Goal: Browse casually: Explore the website without a specific task or goal

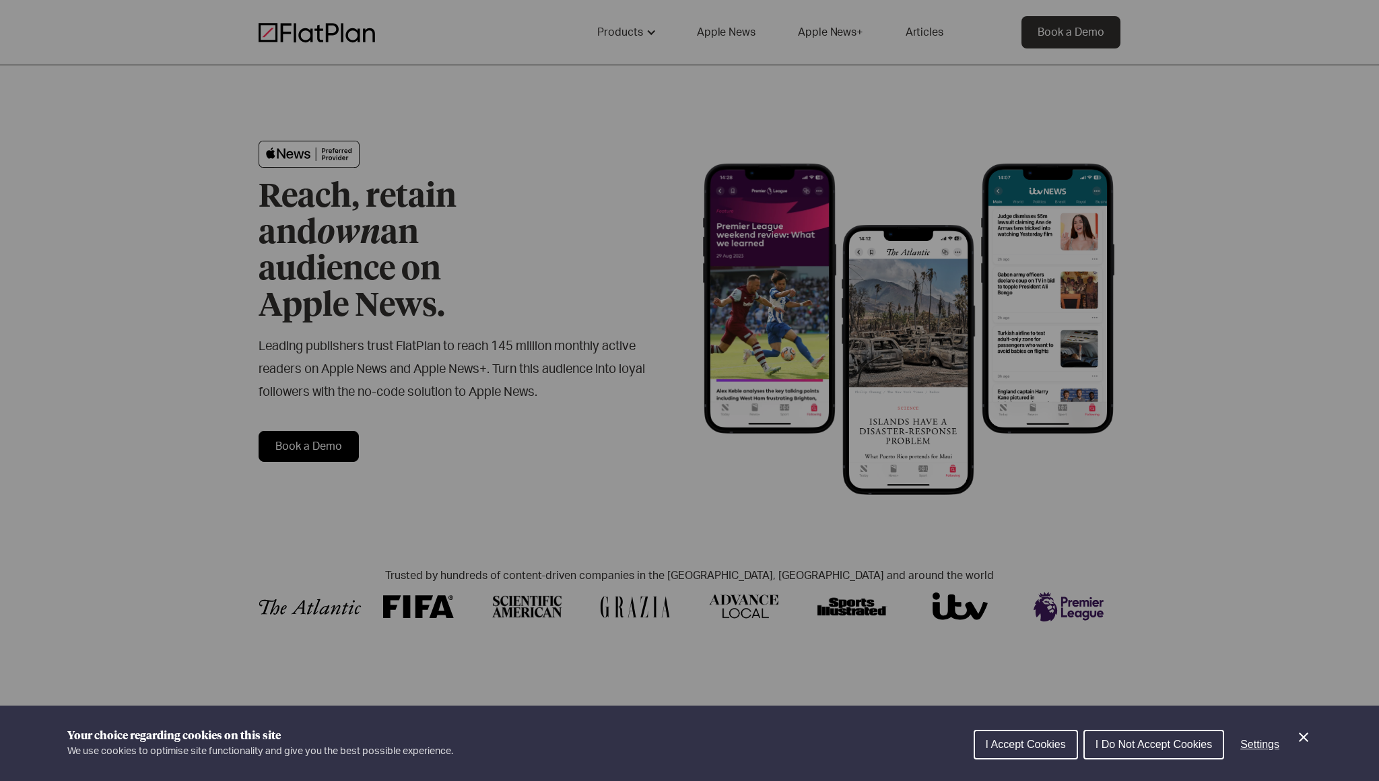
click at [1304, 733] on icon "Close Cookie Control" at bounding box center [1304, 737] width 16 height 16
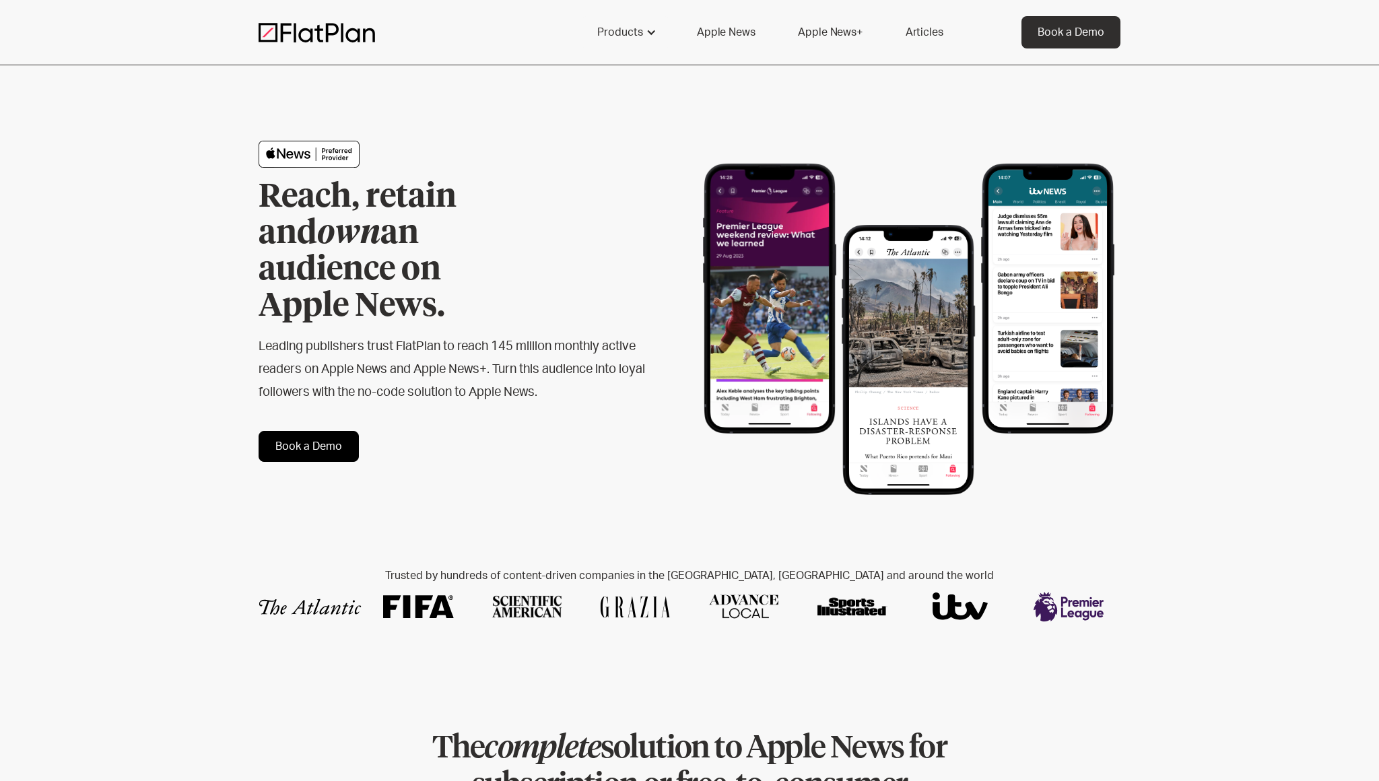
click at [542, 339] on h2 "Leading publishers trust FlatPlan to reach 145 million monthly active readers o…" at bounding box center [453, 369] width 388 height 69
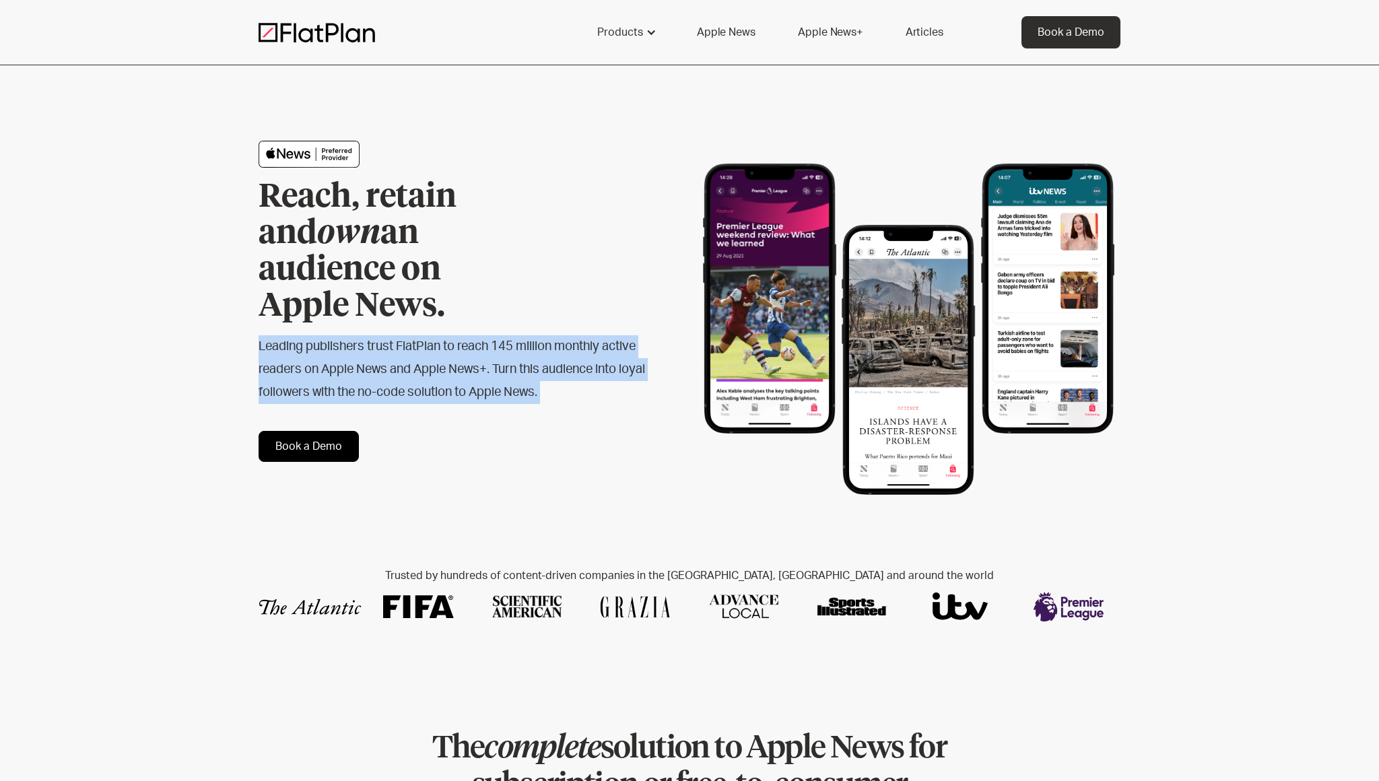
click at [542, 339] on h2 "Leading publishers trust FlatPlan to reach 145 million monthly active readers o…" at bounding box center [453, 369] width 388 height 69
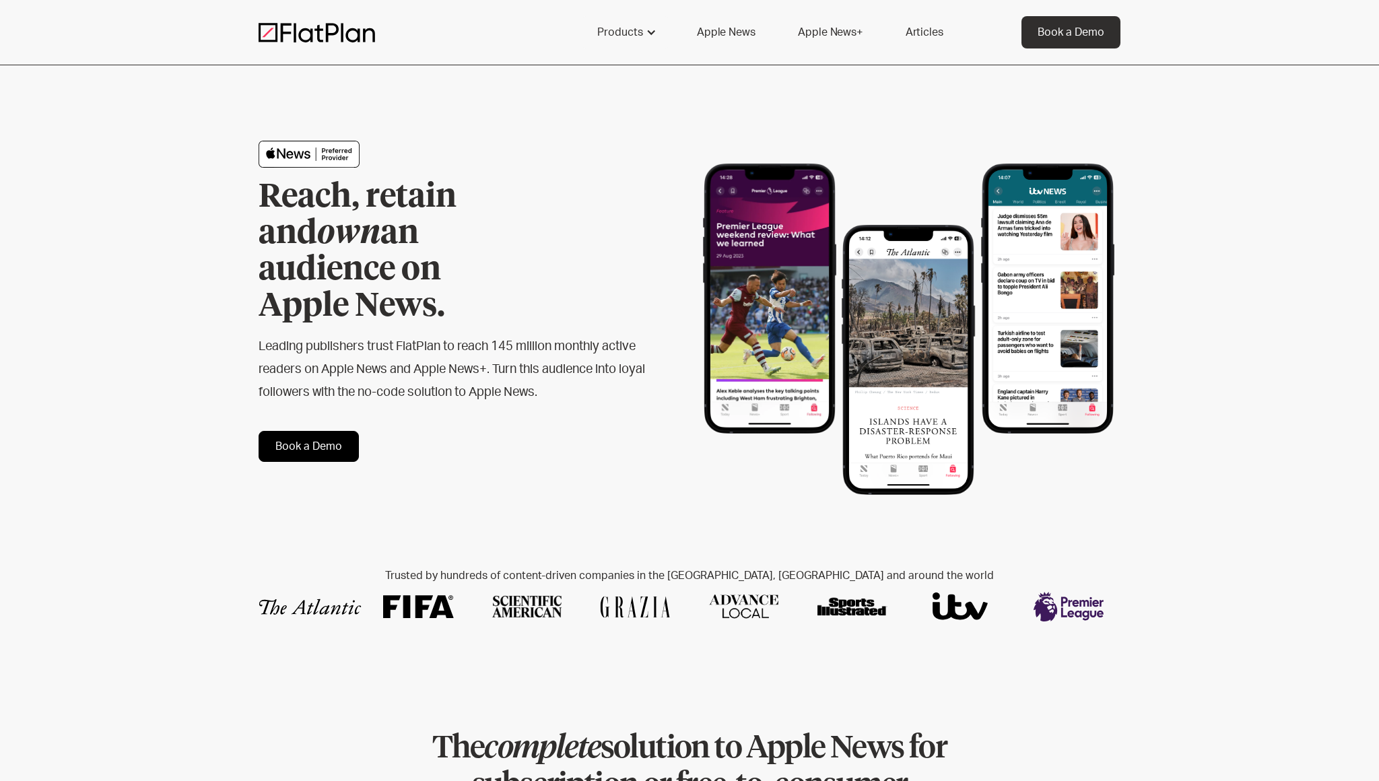
click at [562, 362] on h2 "Leading publishers trust FlatPlan to reach 145 million monthly active readers o…" at bounding box center [453, 369] width 388 height 69
click at [604, 570] on h2 "Trusted by hundreds of content-driven companies in the [GEOGRAPHIC_DATA], [GEOG…" at bounding box center [690, 576] width 862 height 13
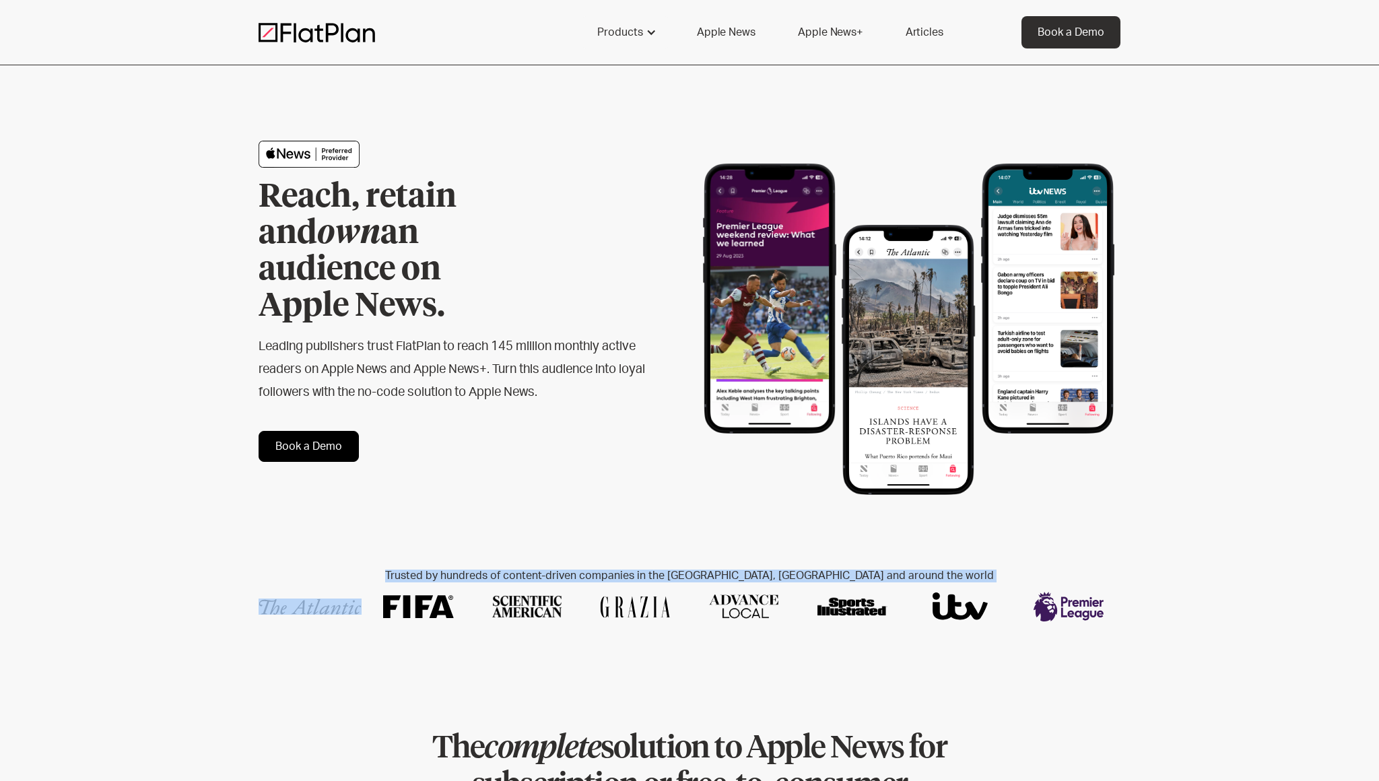
click at [604, 570] on h2 "Trusted by hundreds of content-driven companies in the [GEOGRAPHIC_DATA], [GEOG…" at bounding box center [690, 576] width 862 height 13
click at [637, 570] on h2 "Trusted by hundreds of content-driven companies in the [GEOGRAPHIC_DATA], [GEOG…" at bounding box center [690, 576] width 862 height 13
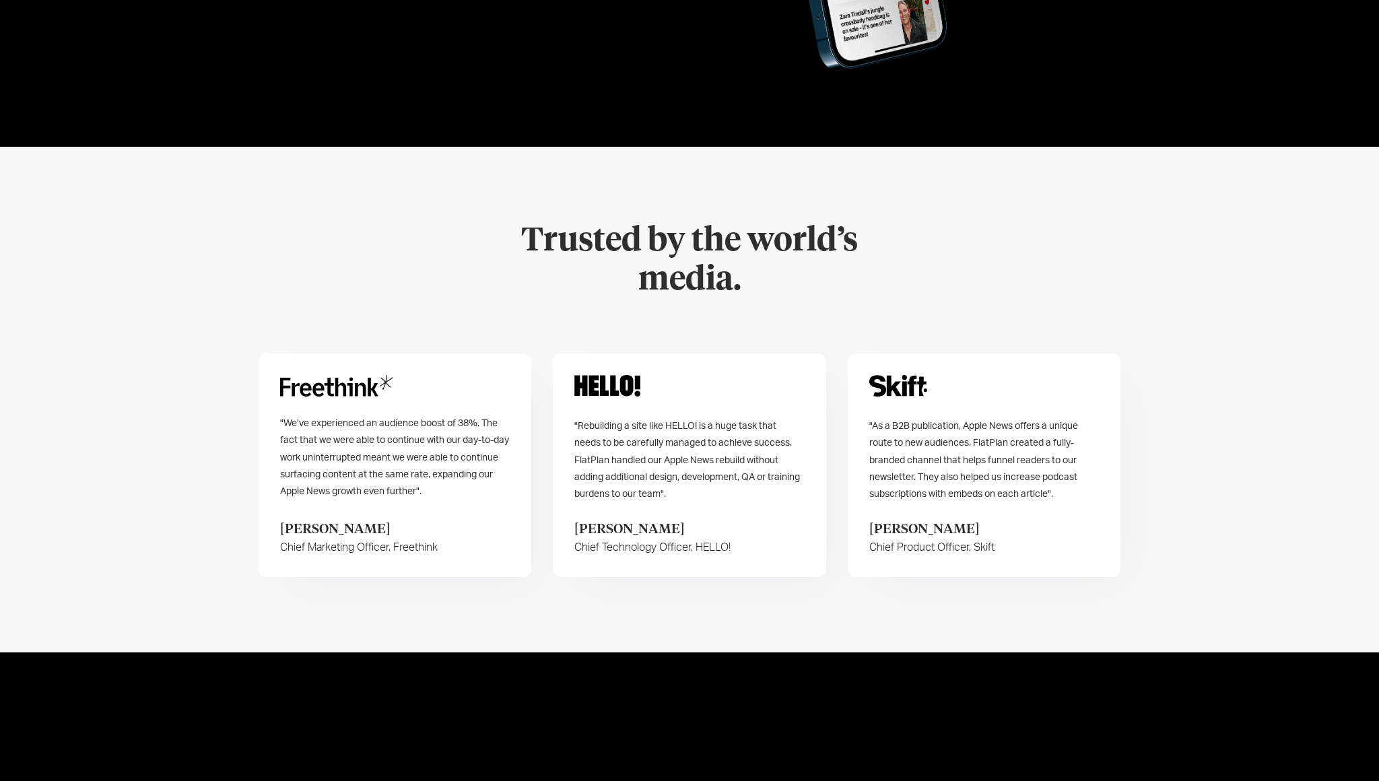
scroll to position [2583, 0]
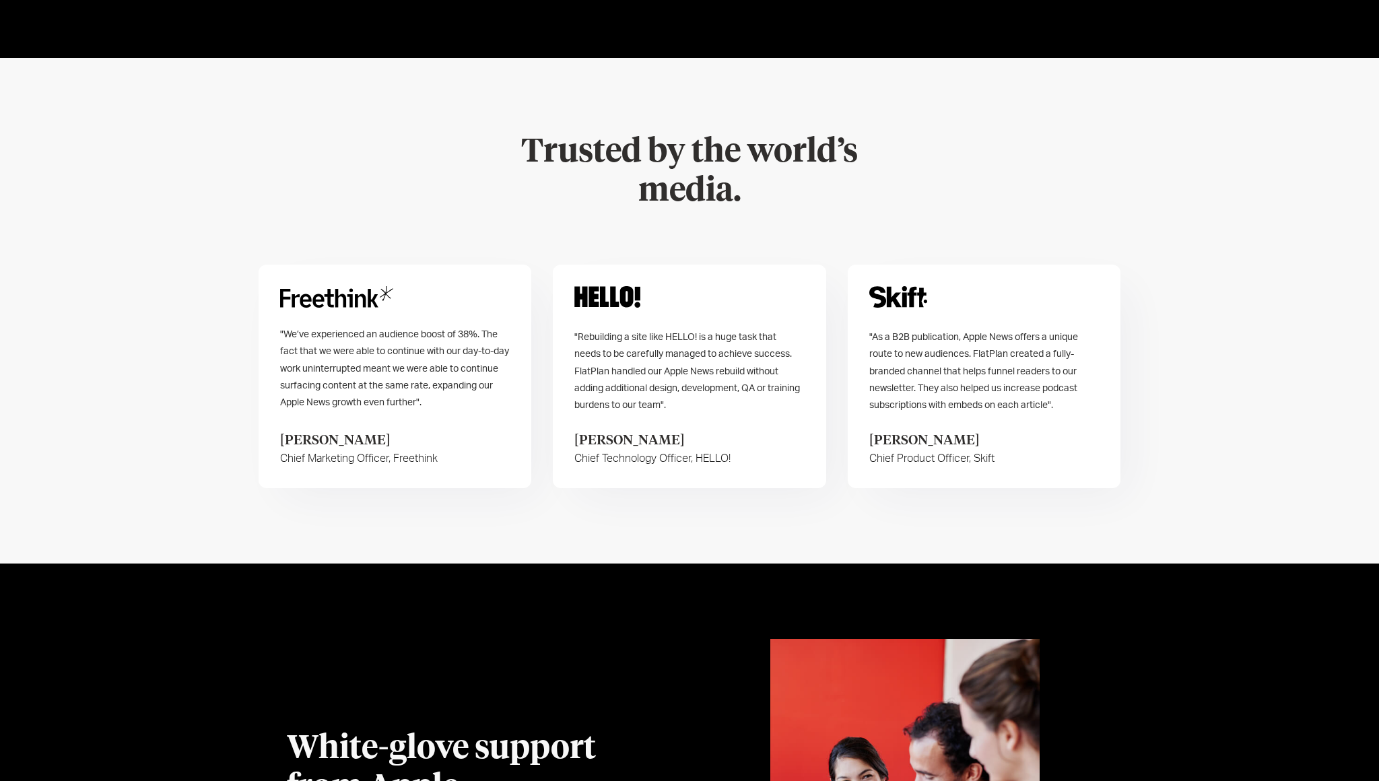
click at [714, 329] on div ""Rebuilding a site like HELLO! is a huge task that needs to be carefully manage…" at bounding box center [689, 371] width 230 height 85
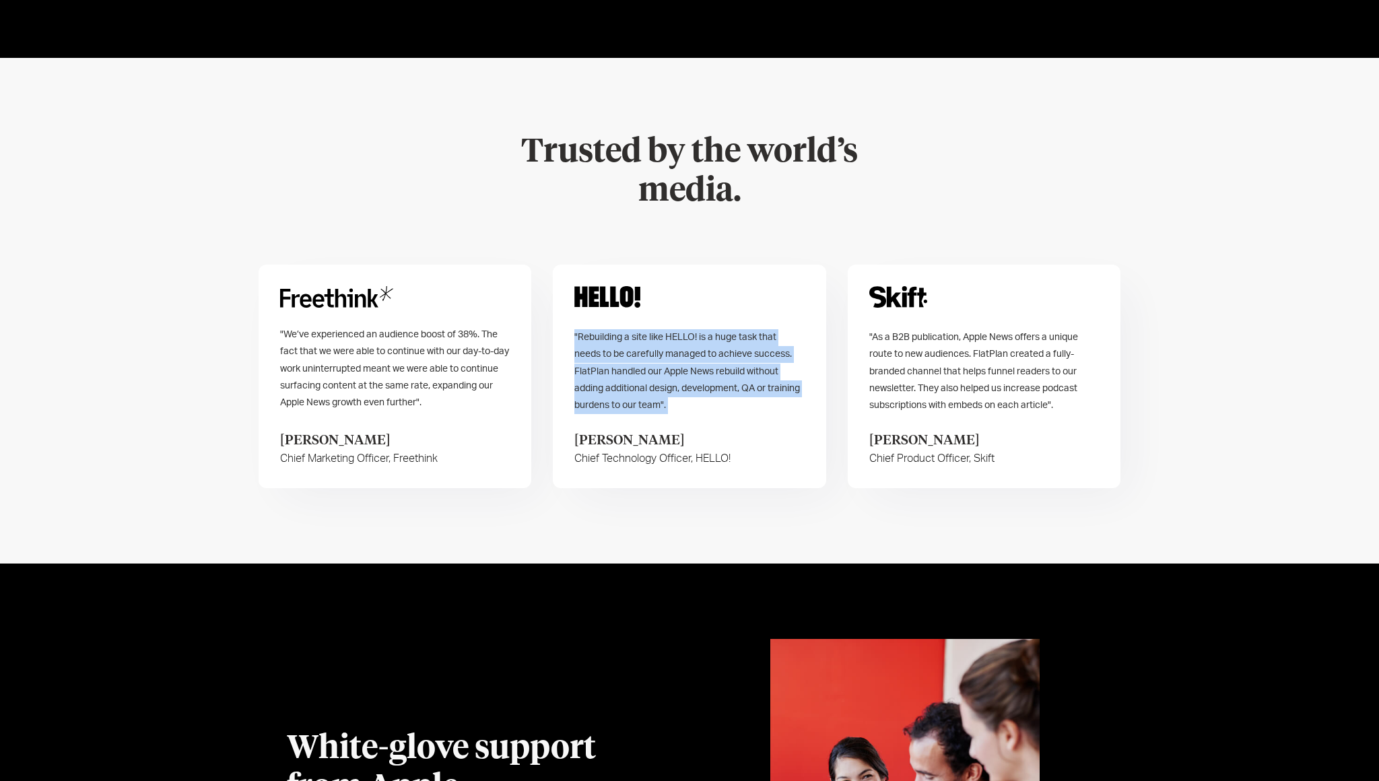
click at [714, 329] on div ""Rebuilding a site like HELLO! is a huge task that needs to be carefully manage…" at bounding box center [689, 371] width 230 height 85
click at [714, 333] on span ""Rebuilding a site like HELLO! is a huge task that needs to be carefully manage…" at bounding box center [687, 371] width 226 height 77
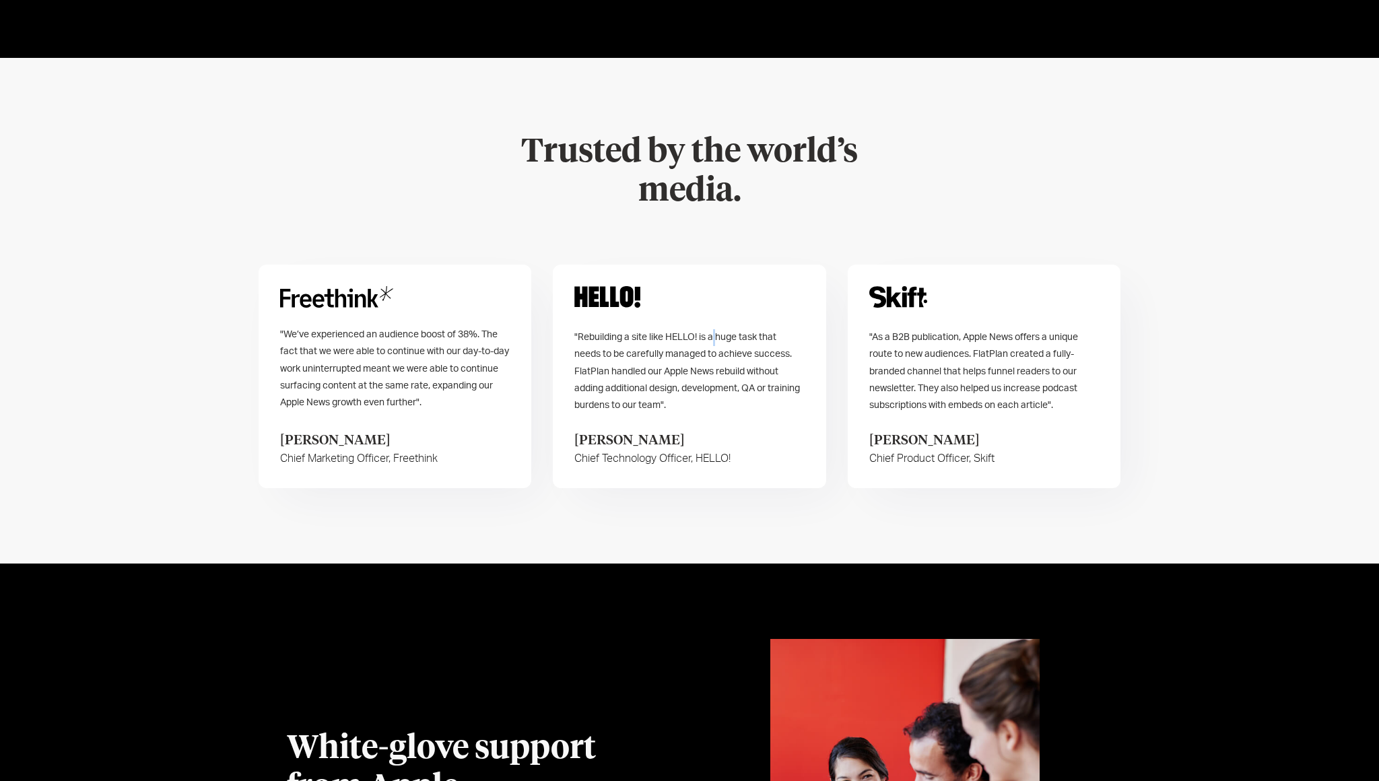
click at [714, 333] on span ""Rebuilding a site like HELLO! is a huge task that needs to be carefully manage…" at bounding box center [687, 371] width 226 height 77
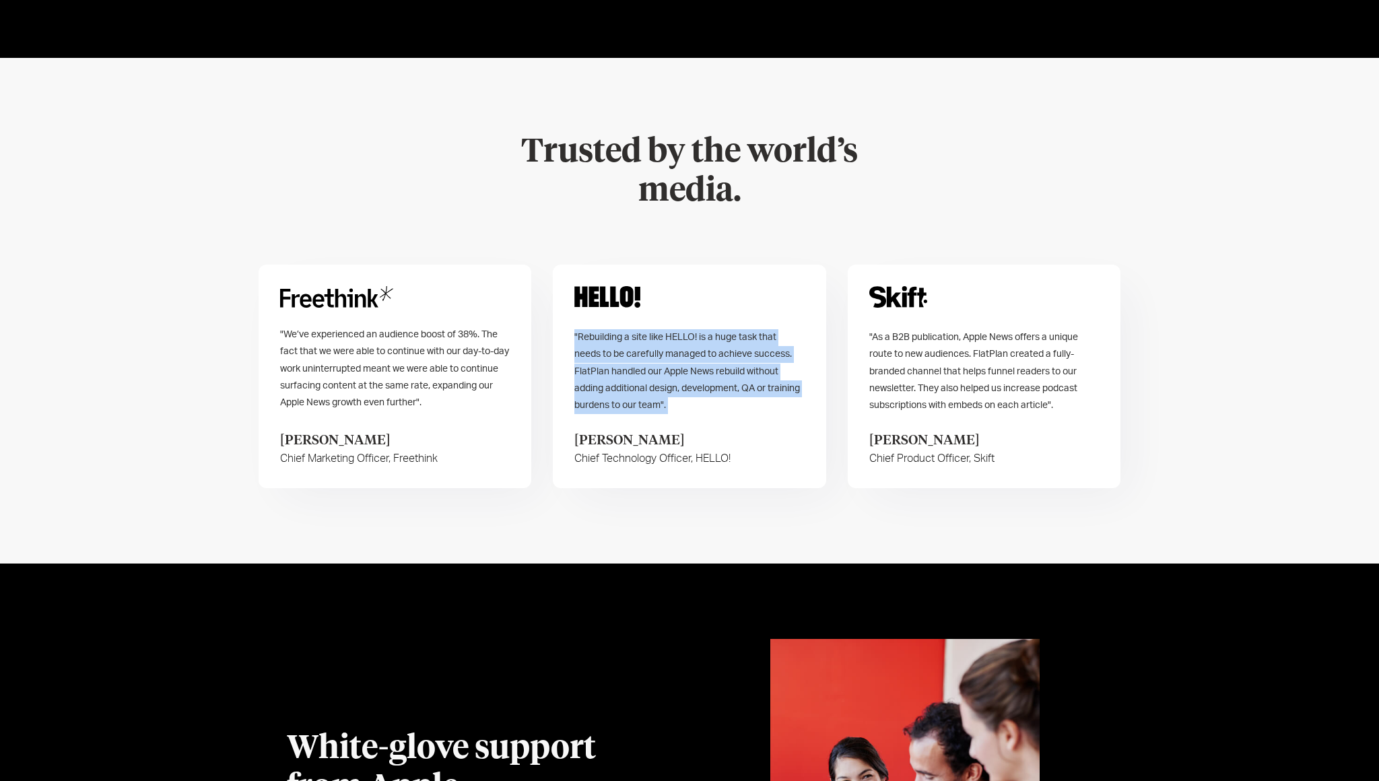
click at [714, 333] on span ""Rebuilding a site like HELLO! is a huge task that needs to be carefully manage…" at bounding box center [687, 371] width 226 height 77
click at [723, 333] on span ""Rebuilding a site like HELLO! is a huge task that needs to be carefully manage…" at bounding box center [687, 371] width 226 height 77
drag, startPoint x: 729, startPoint y: 345, endPoint x: 713, endPoint y: 240, distance: 107.0
click at [713, 265] on div ""Rebuilding a site like HELLO! is a huge task that needs to be carefully manage…" at bounding box center [689, 377] width 273 height 224
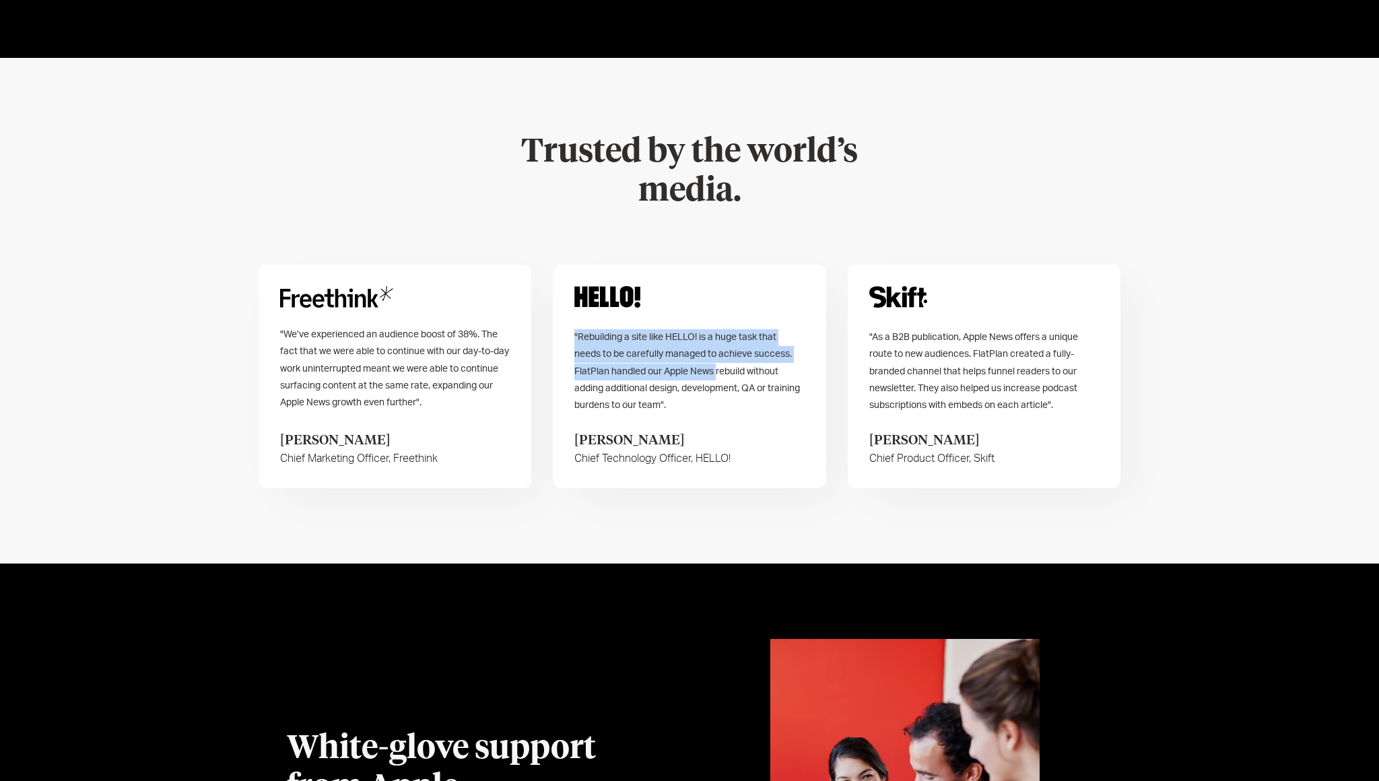
drag, startPoint x: 713, startPoint y: 240, endPoint x: 725, endPoint y: 341, distance: 102.3
click at [725, 341] on div ""Rebuilding a site like HELLO! is a huge task that needs to be carefully manage…" at bounding box center [689, 377] width 273 height 224
click at [725, 342] on div ""Rebuilding a site like HELLO! is a huge task that needs to be carefully manage…" at bounding box center [689, 371] width 230 height 85
drag, startPoint x: 725, startPoint y: 342, endPoint x: 688, endPoint y: 221, distance: 126.7
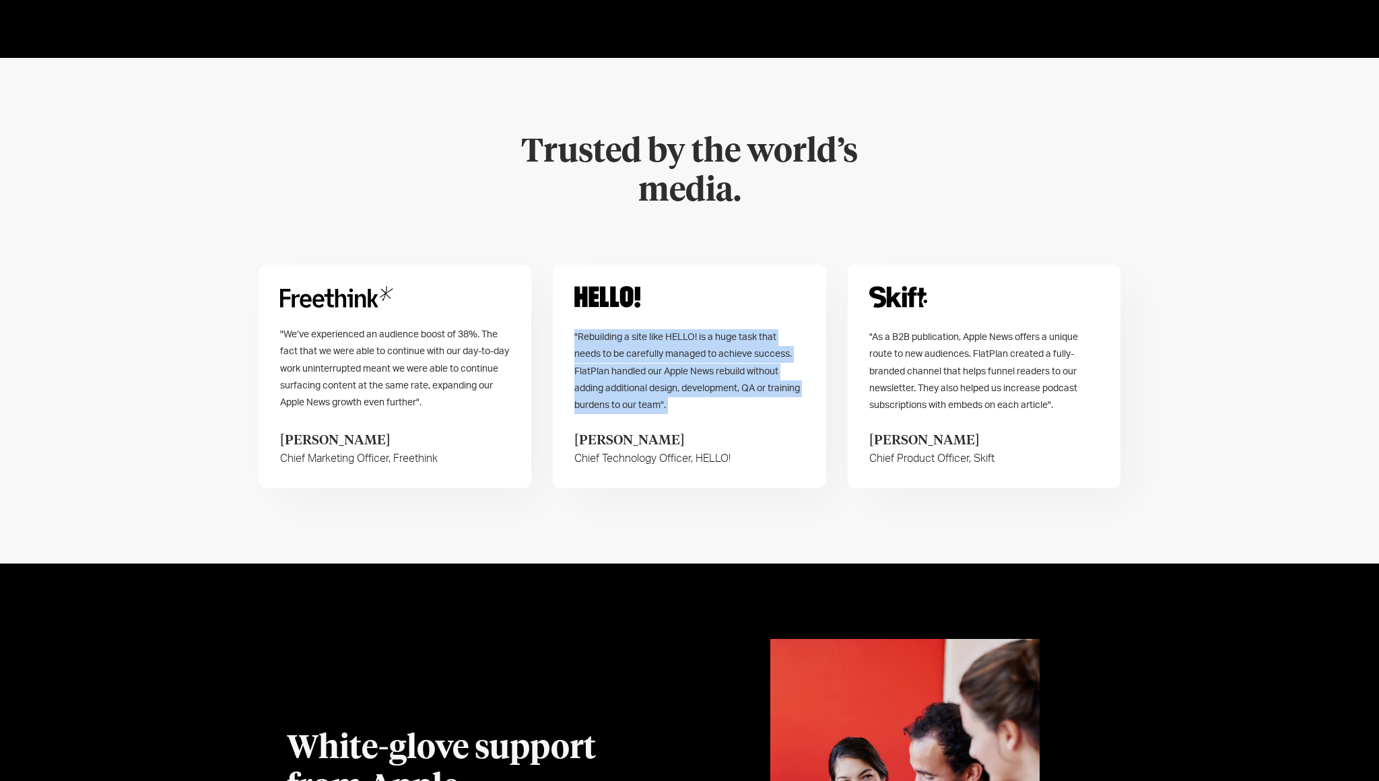
click at [687, 265] on div ""Rebuilding a site like HELLO! is a huge task that needs to be carefully manage…" at bounding box center [689, 377] width 273 height 224
click at [688, 265] on div ""Rebuilding a site like HELLO! is a huge task that needs to be carefully manage…" at bounding box center [689, 377] width 273 height 224
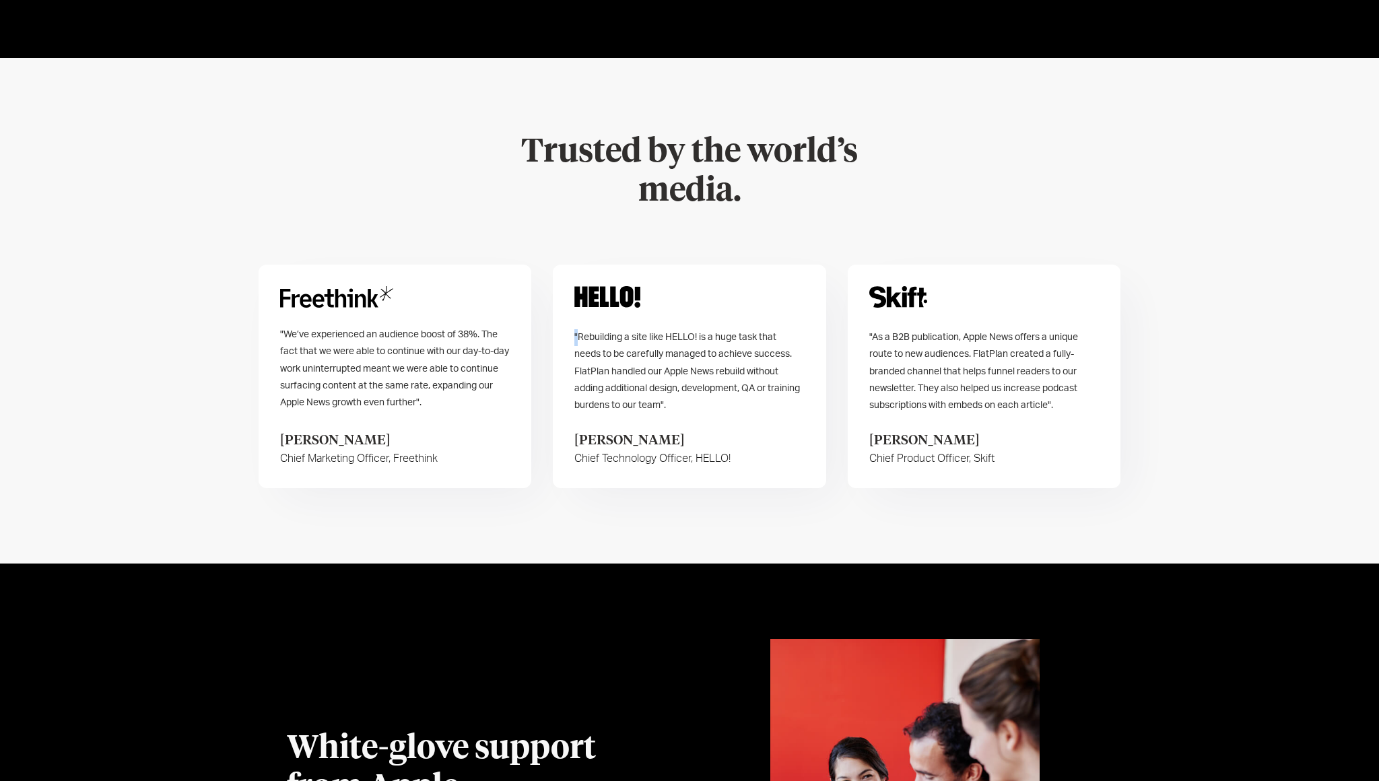
click at [688, 265] on div ""Rebuilding a site like HELLO! is a huge task that needs to be carefully manage…" at bounding box center [689, 377] width 273 height 224
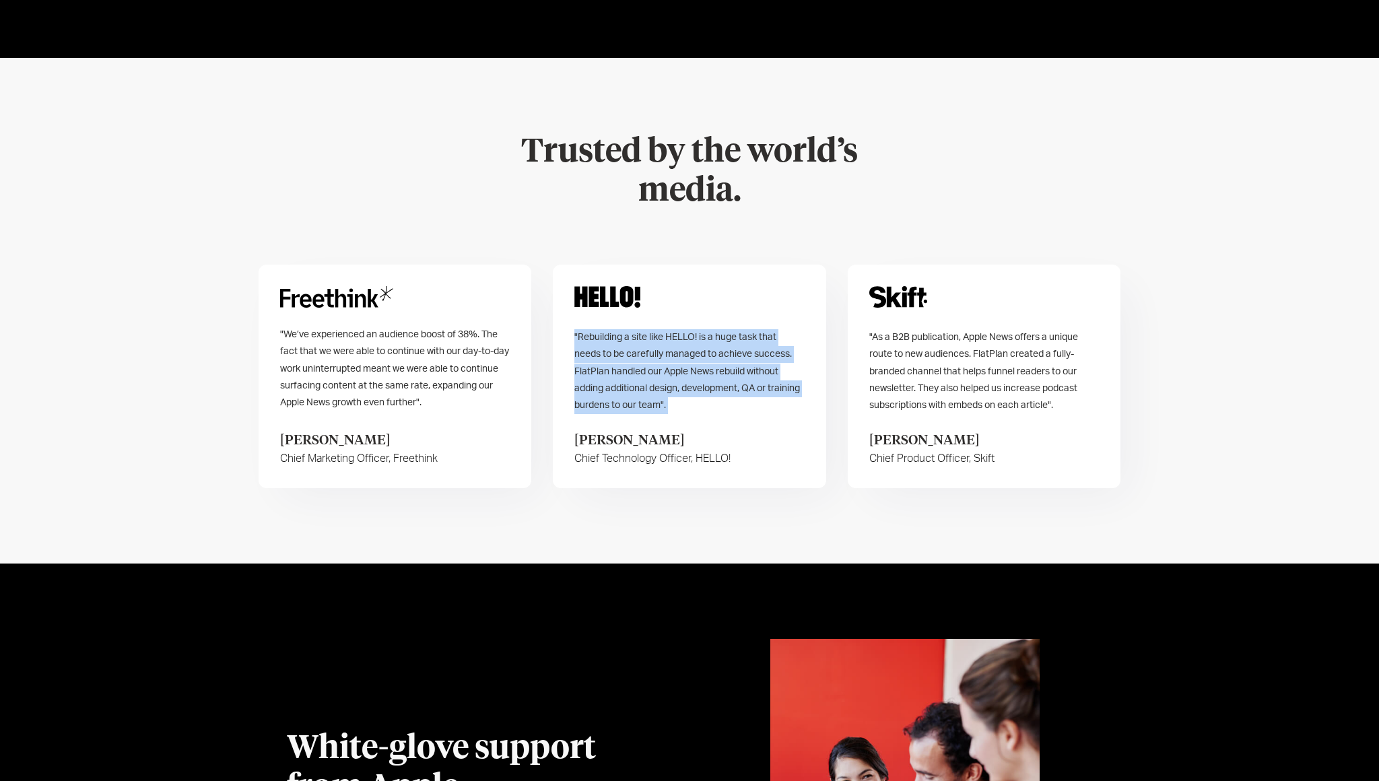
drag, startPoint x: 688, startPoint y: 221, endPoint x: 731, endPoint y: 374, distance: 159.5
click at [731, 374] on div ""Rebuilding a site like HELLO! is a huge task that needs to be carefully manage…" at bounding box center [689, 377] width 273 height 224
click at [731, 430] on p "[PERSON_NAME]" at bounding box center [652, 440] width 156 height 20
drag, startPoint x: 740, startPoint y: 415, endPoint x: 694, endPoint y: 199, distance: 221.1
click at [694, 265] on div ""Rebuilding a site like HELLO! is a huge task that needs to be carefully manage…" at bounding box center [689, 377] width 273 height 224
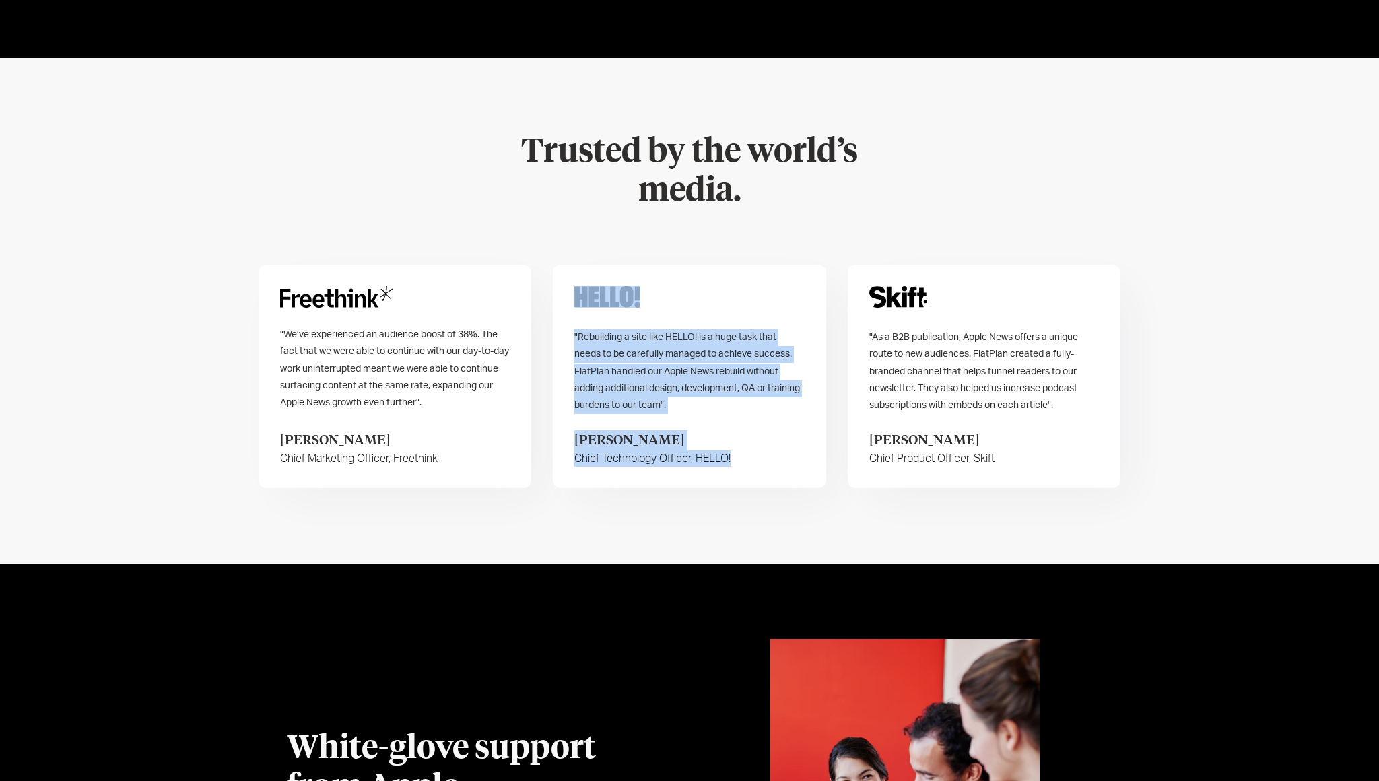
click at [694, 265] on div ""Rebuilding a site like HELLO! is a huge task that needs to be carefully manage…" at bounding box center [689, 377] width 273 height 224
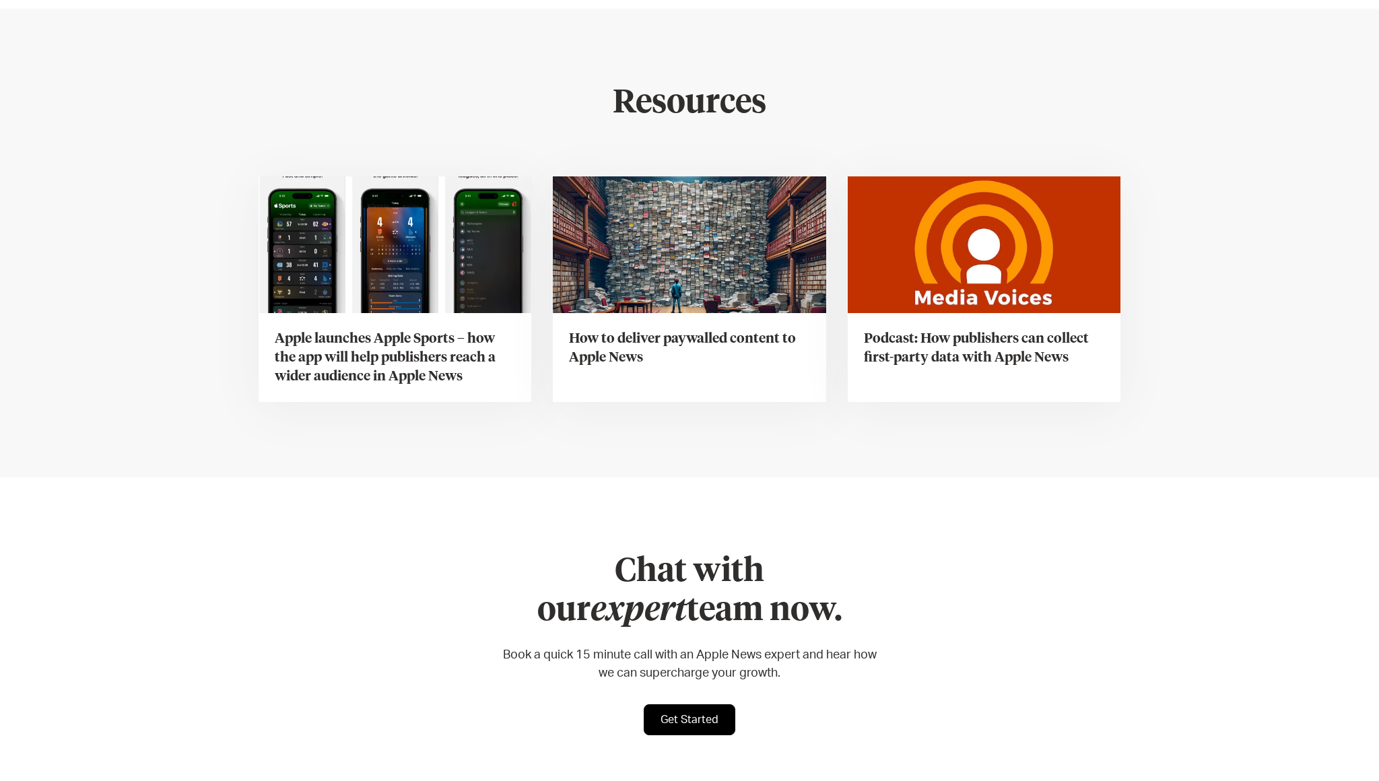
scroll to position [5249, 0]
